Goal: Task Accomplishment & Management: Manage account settings

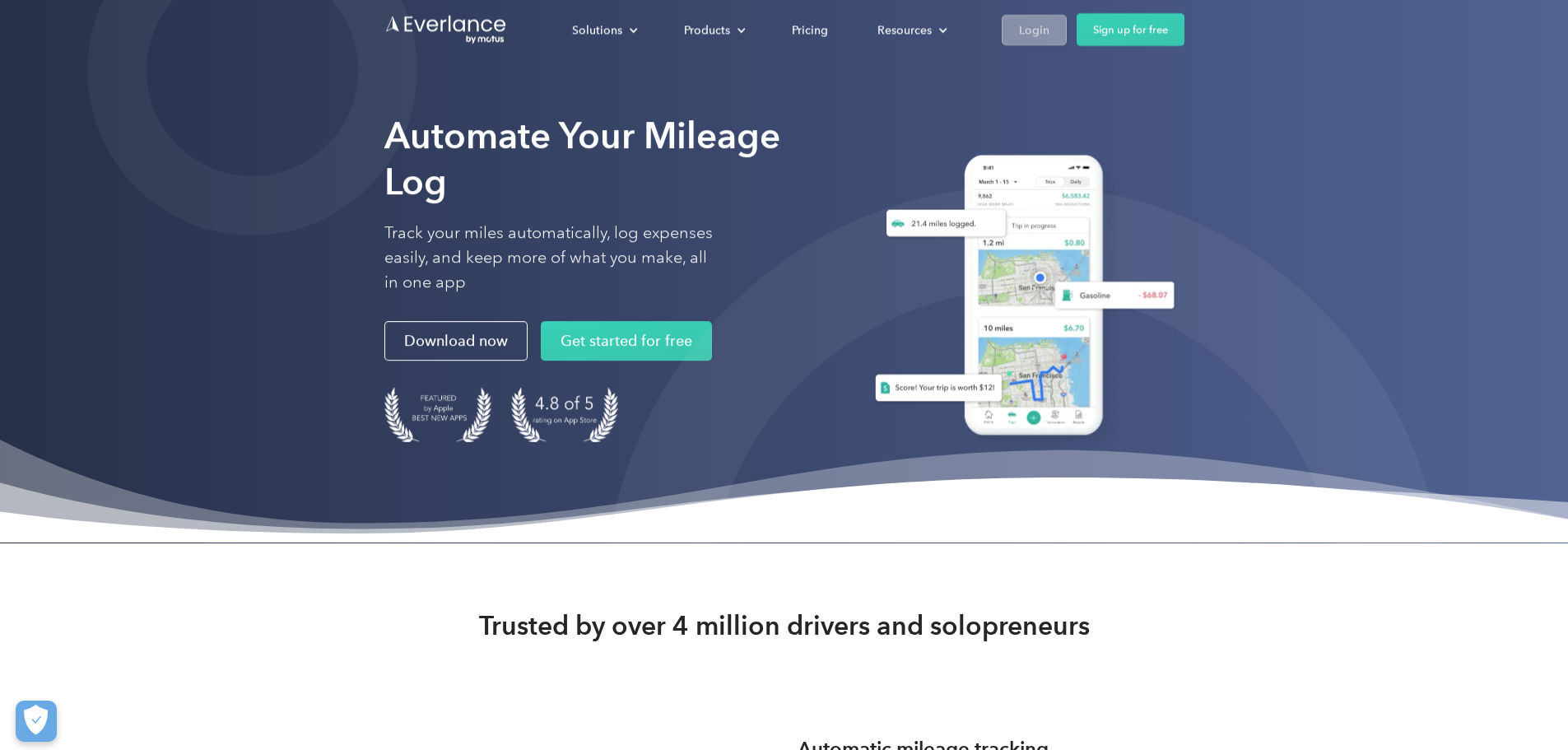
click at [1041, 27] on div "Login" at bounding box center [1034, 30] width 31 height 20
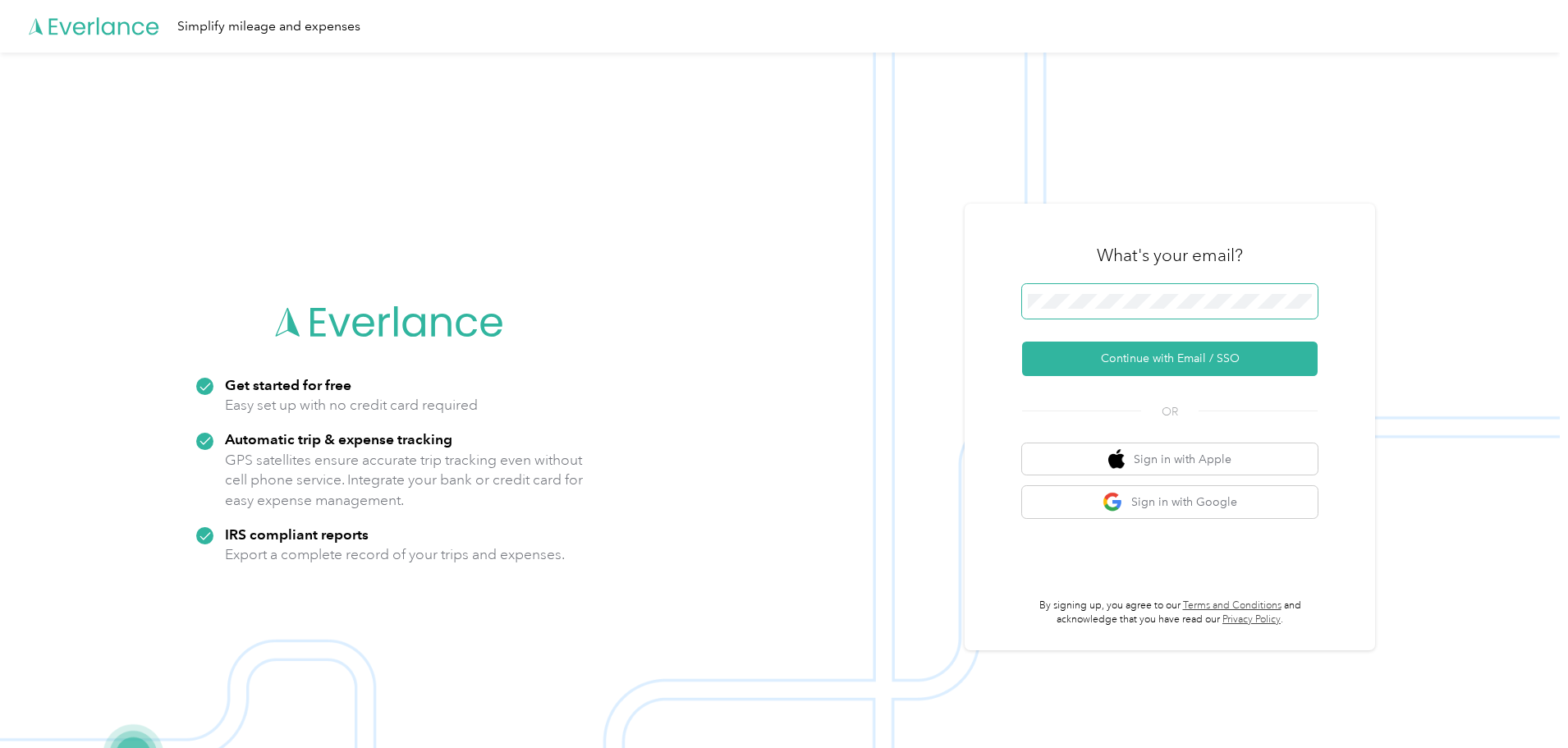
click at [1138, 309] on span at bounding box center [1169, 301] width 295 height 34
click at [1158, 357] on button "Continue with Email / SSO" at bounding box center [1169, 359] width 295 height 34
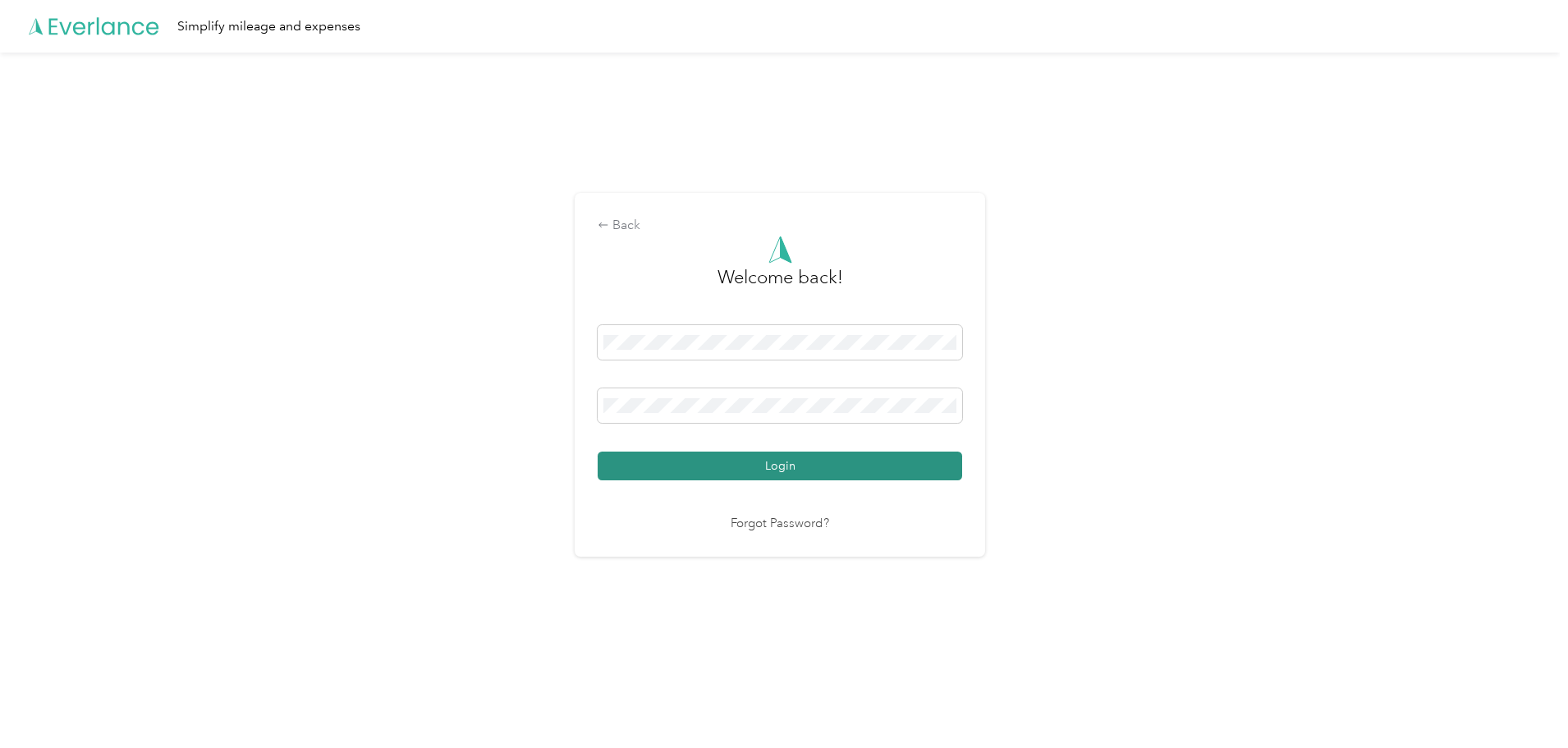
click at [750, 464] on button "Login" at bounding box center [779, 466] width 364 height 29
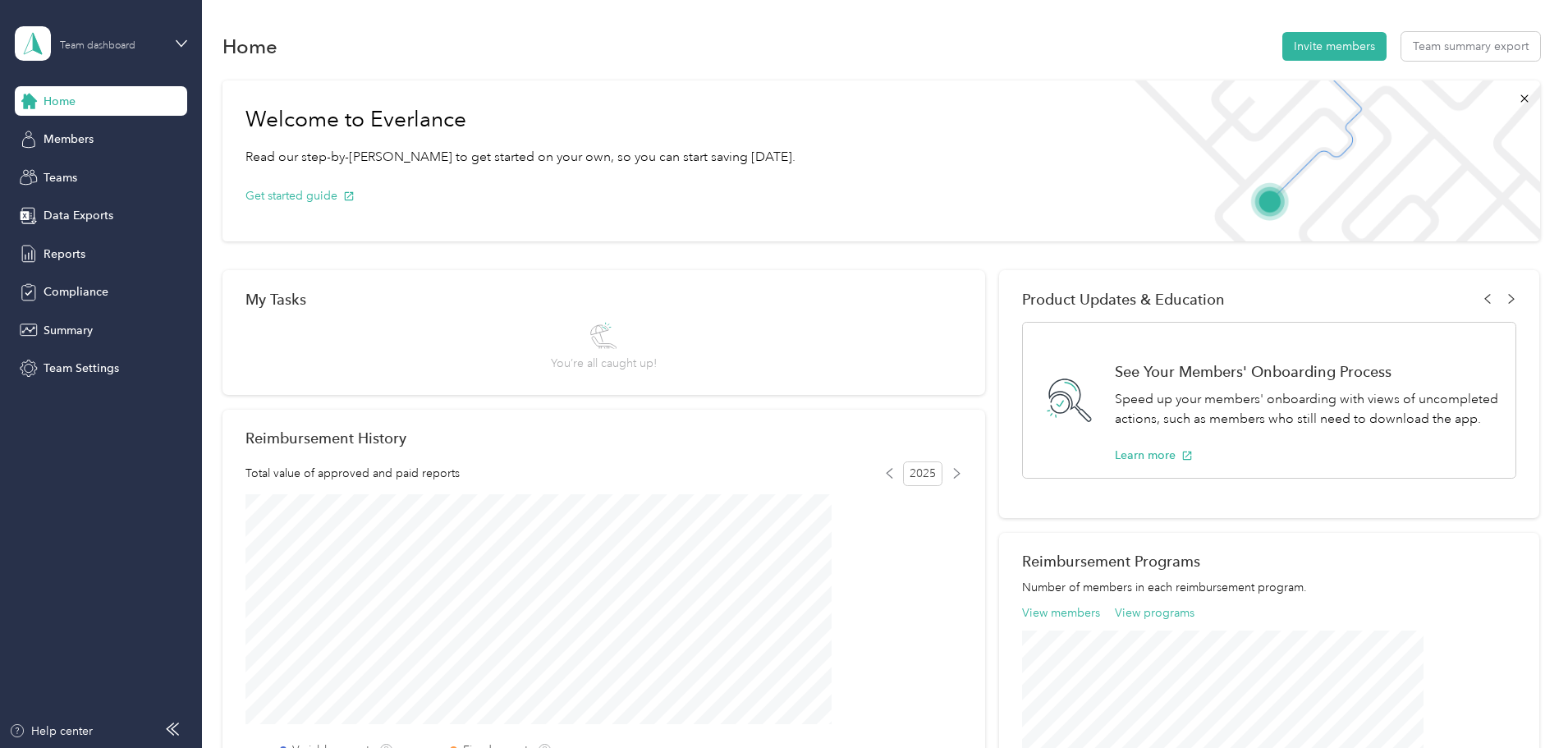
click at [91, 46] on div "Team dashboard" at bounding box center [98, 46] width 75 height 10
click at [95, 169] on div "Personal dashboard" at bounding box center [81, 172] width 103 height 18
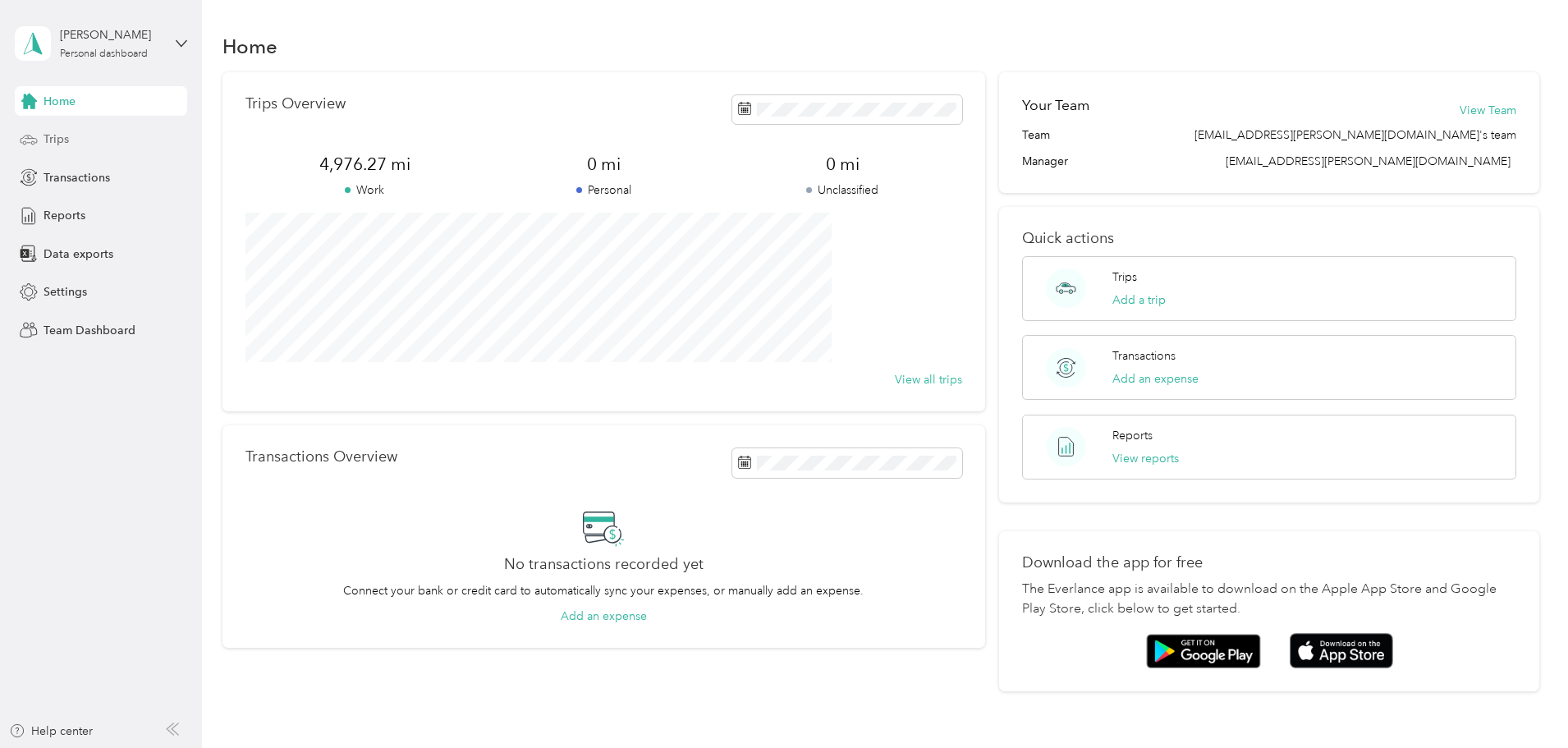
click at [74, 145] on div "Trips" at bounding box center [101, 139] width 173 height 30
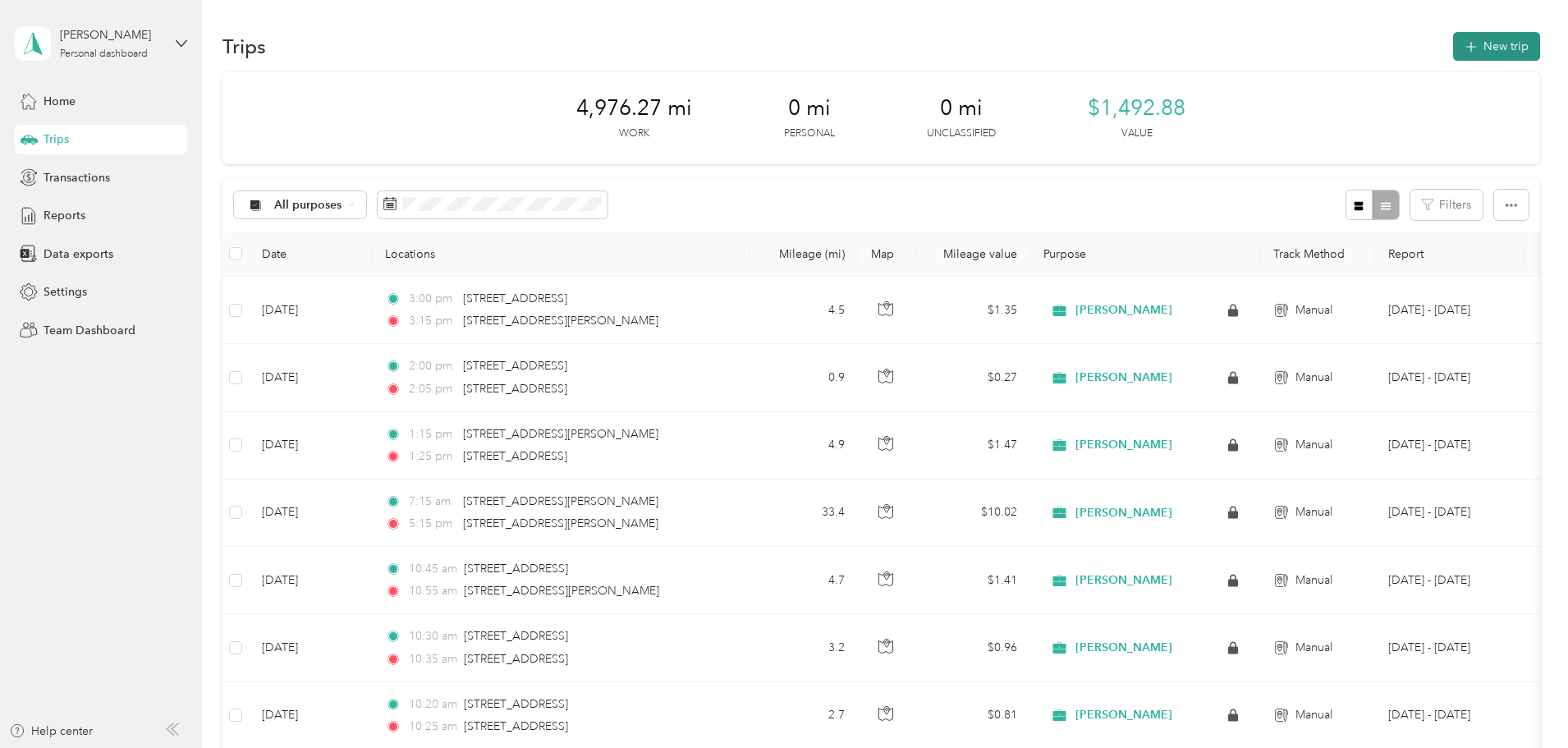
click at [1453, 50] on button "New trip" at bounding box center [1496, 46] width 87 height 29
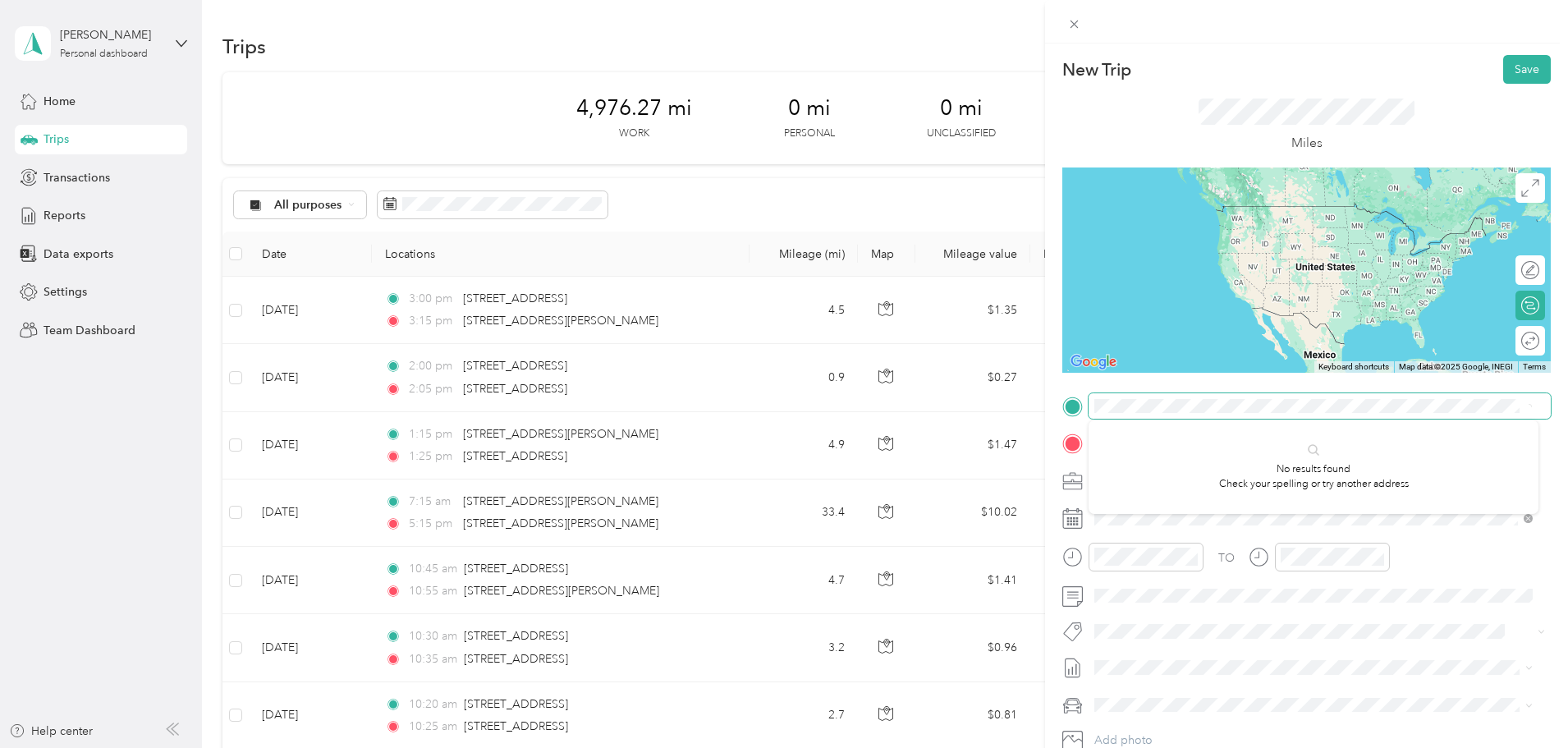
click at [1045, 402] on form "New Trip Save This trip cannot be edited because it is either under review, app…" at bounding box center [1306, 422] width 523 height 735
click at [1198, 473] on span "31542 Stahl Lane Bulverde, Texas 78163, United States" at bounding box center [1252, 466] width 255 height 15
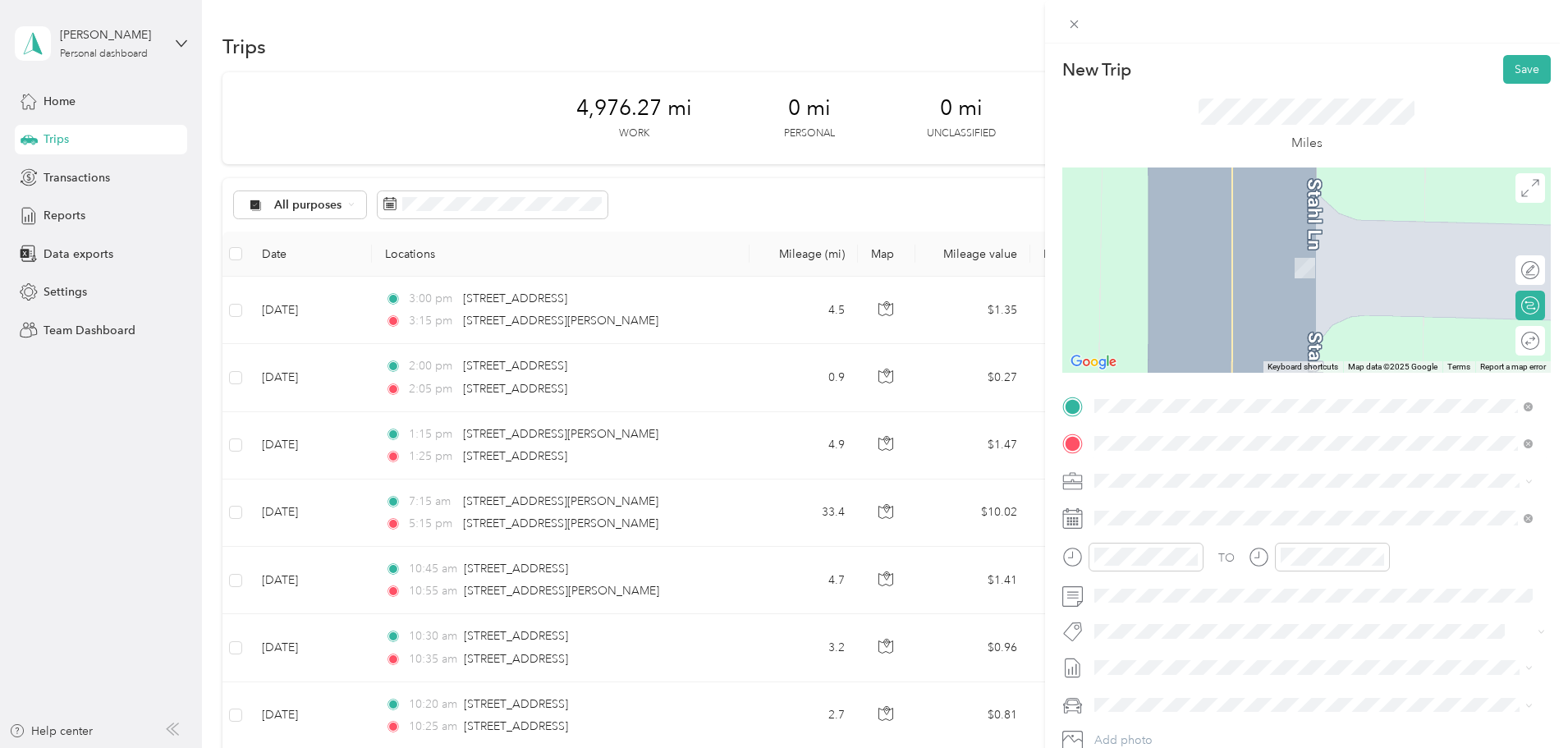
click at [1209, 502] on span "305 Singing Oaks Spring Branch, Texas 78070, United States" at bounding box center [1207, 503] width 164 height 15
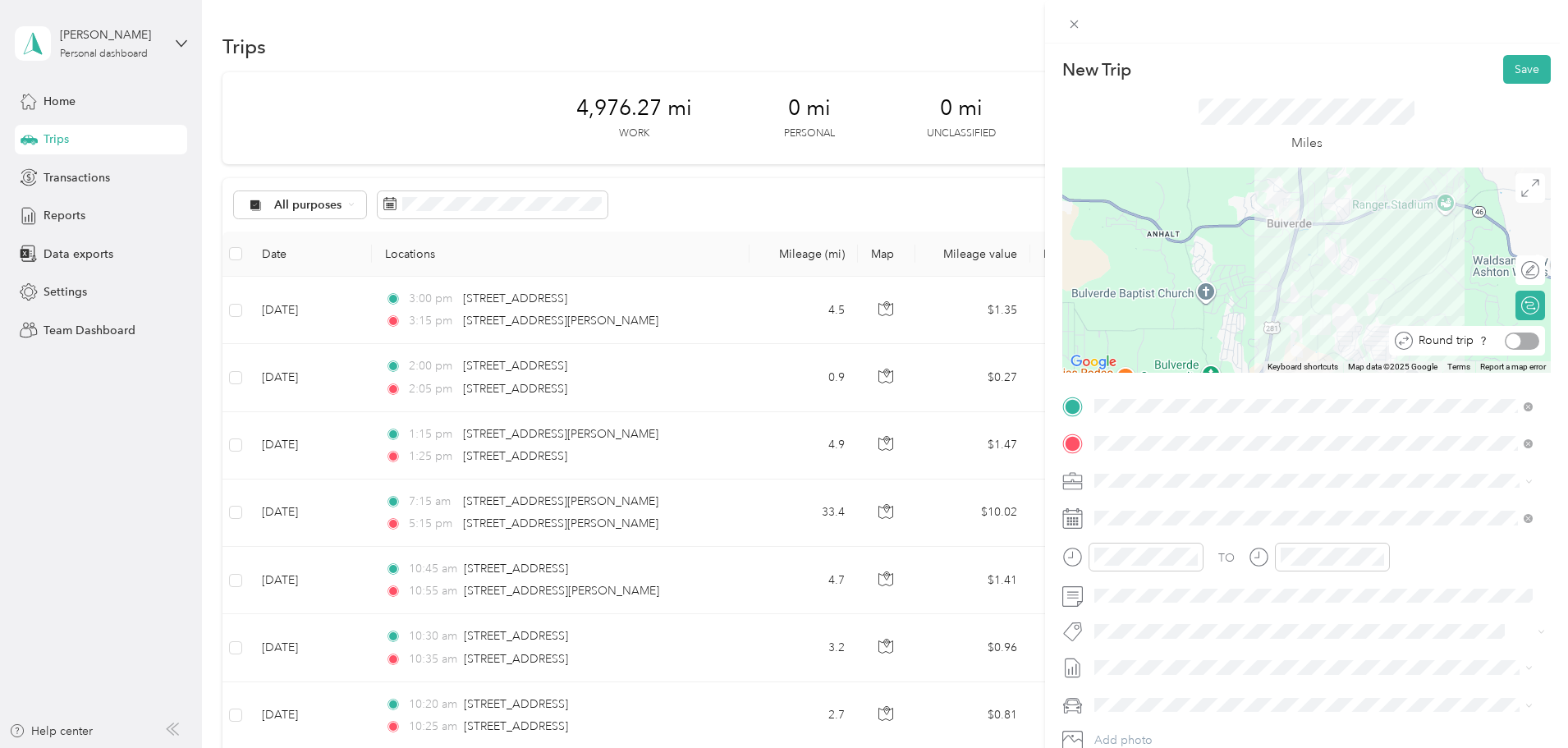
click at [1512, 338] on div at bounding box center [1522, 341] width 34 height 18
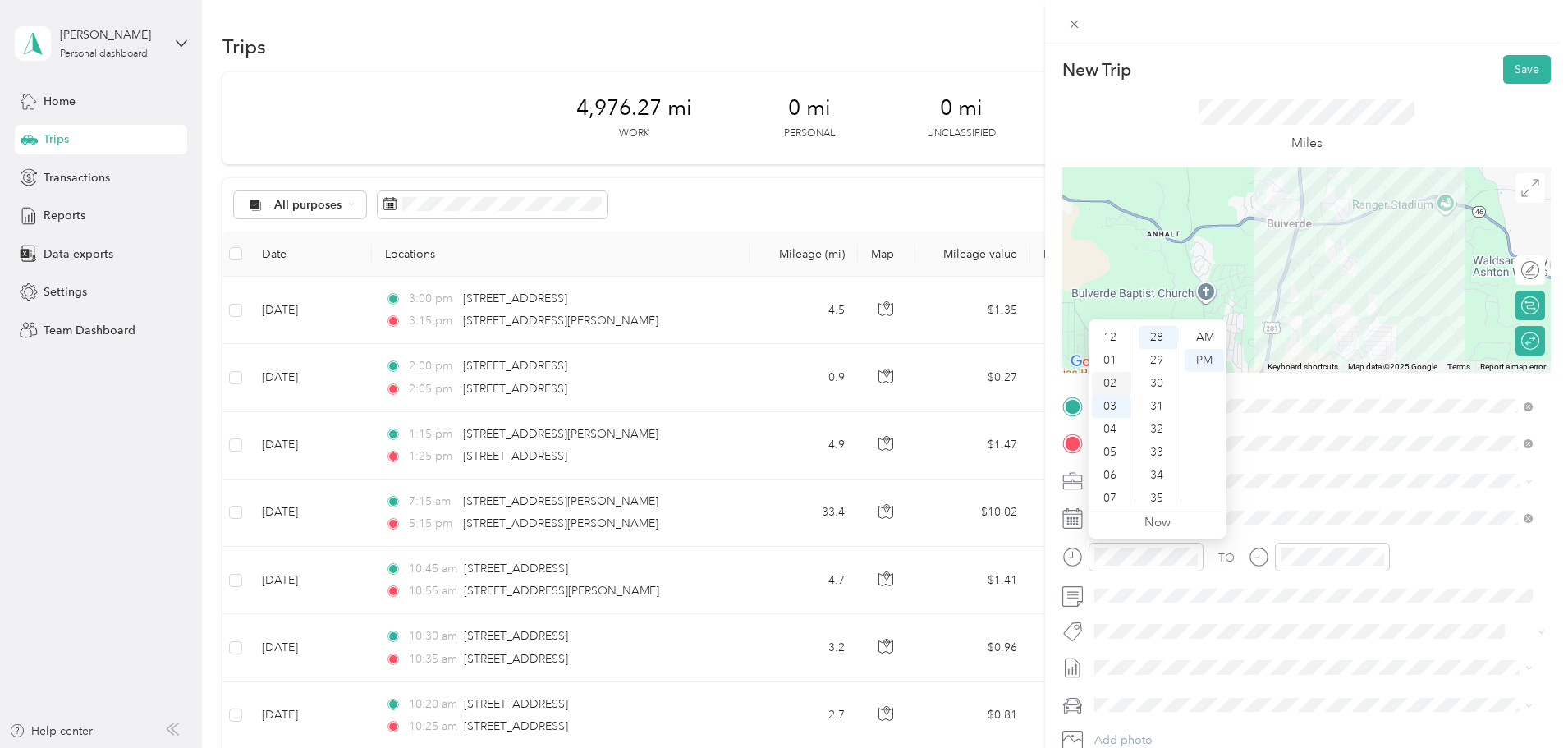
click at [1109, 382] on div "02" at bounding box center [1111, 383] width 39 height 23
click at [1150, 384] on div "30" at bounding box center [1158, 383] width 39 height 23
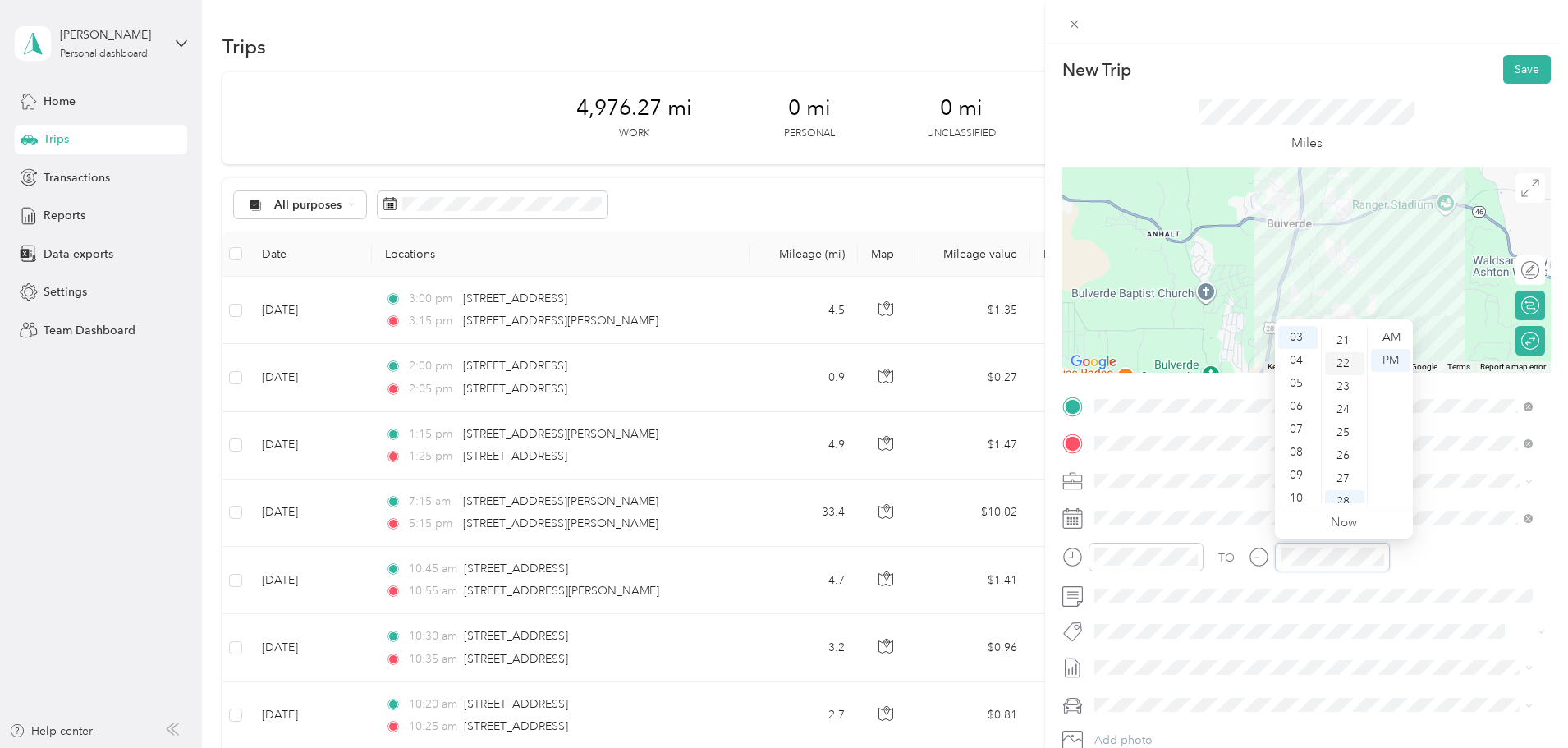
scroll to position [398, 0]
click at [1342, 399] on div "20" at bounding box center [1344, 400] width 39 height 23
click at [1503, 82] on button "Save" at bounding box center [1526, 69] width 47 height 29
